Goal: Task Accomplishment & Management: Complete application form

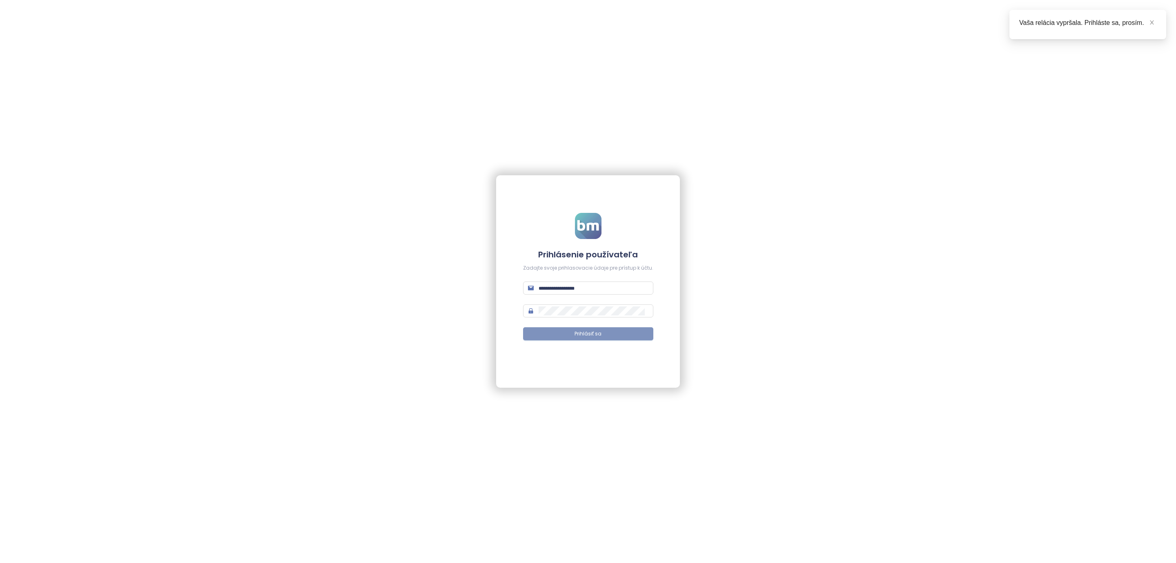
type input "**********"
click at [531, 332] on button "Prihlásiť sa" at bounding box center [588, 333] width 130 height 13
